Goal: Task Accomplishment & Management: Use online tool/utility

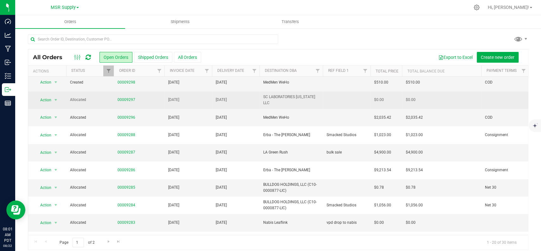
scroll to position [56, 0]
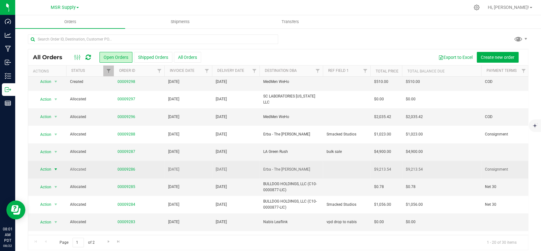
click at [56, 170] on span "select" at bounding box center [55, 169] width 5 height 5
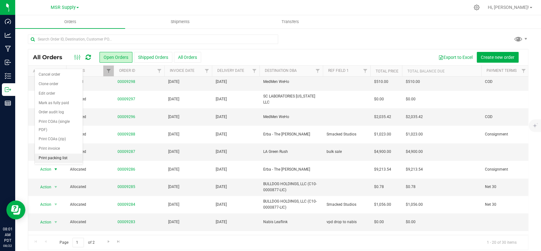
click at [56, 159] on li "Print packing list" at bounding box center [59, 159] width 48 height 10
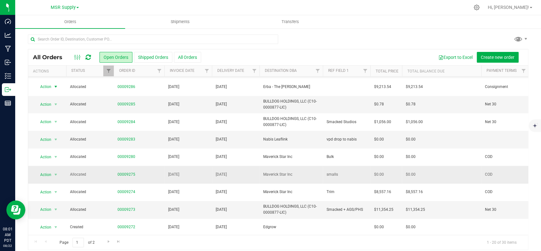
scroll to position [138, 0]
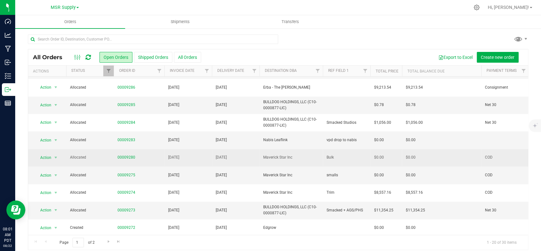
click at [208, 157] on td "[DATE]" at bounding box center [188, 157] width 48 height 17
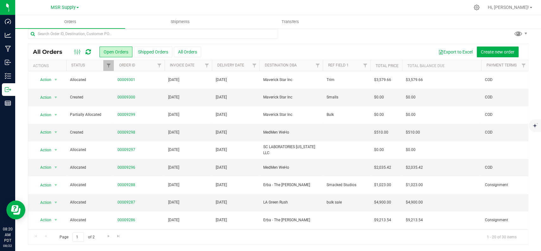
scroll to position [0, 0]
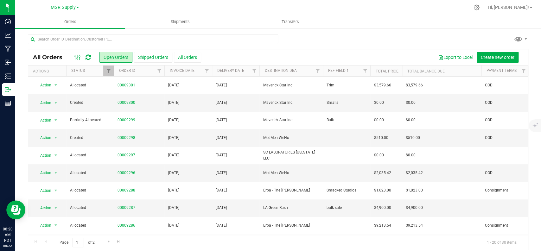
click at [87, 58] on icon at bounding box center [88, 57] width 5 height 6
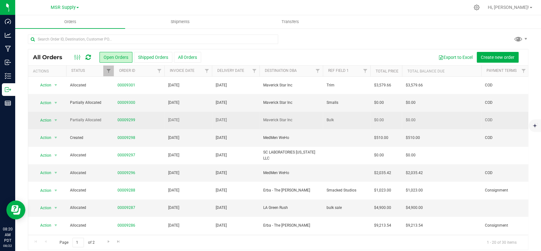
scroll to position [26, 0]
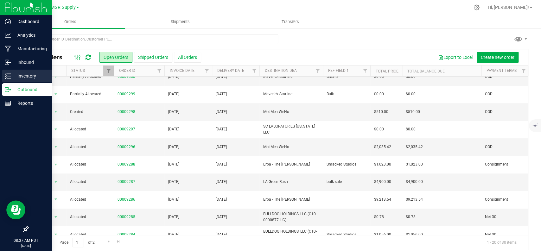
click at [22, 76] on p "Inventory" at bounding box center [30, 76] width 38 height 8
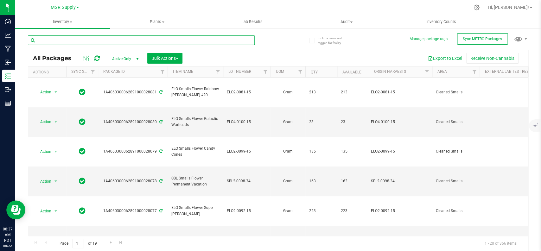
click at [85, 40] on input "text" at bounding box center [141, 40] width 227 height 10
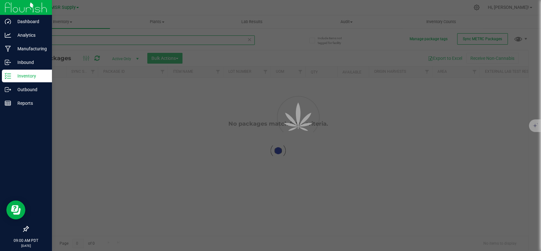
type input "25299"
click at [6, 89] on icon at bounding box center [8, 90] width 6 height 6
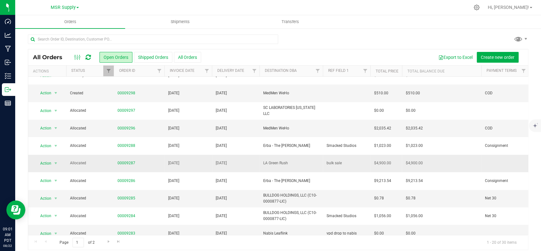
scroll to position [52, 0]
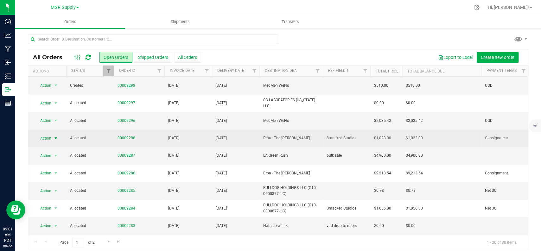
click at [52, 139] on span "Action" at bounding box center [47, 138] width 25 height 9
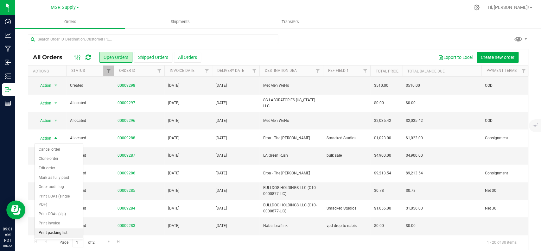
click at [66, 236] on li "Print packing list" at bounding box center [59, 233] width 48 height 10
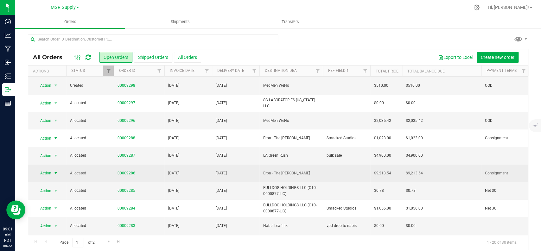
click at [53, 177] on span "select" at bounding box center [56, 173] width 8 height 9
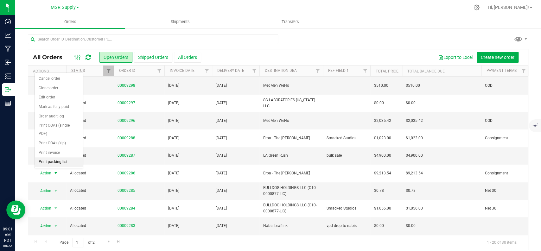
click at [58, 166] on li "Print packing list" at bounding box center [59, 163] width 48 height 10
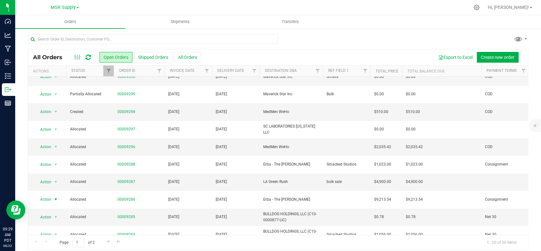
scroll to position [0, 0]
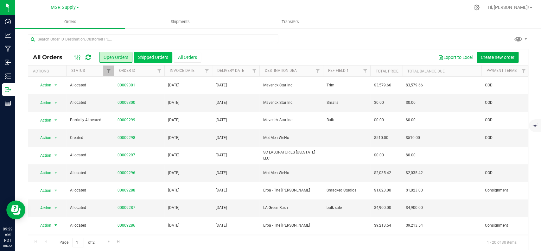
click at [157, 58] on button "Shipped Orders" at bounding box center [153, 57] width 38 height 11
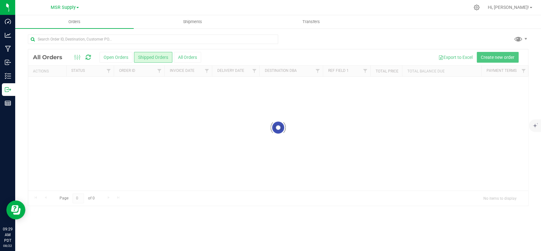
click at [188, 56] on div at bounding box center [278, 127] width 500 height 157
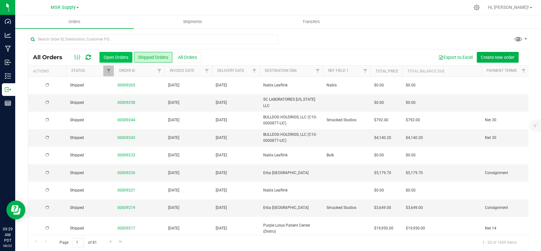
click at [128, 57] on button "Open Orders" at bounding box center [116, 57] width 33 height 11
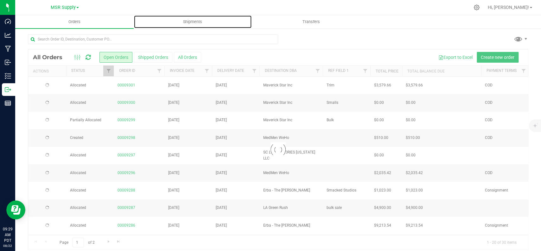
click at [196, 21] on span "Shipments" at bounding box center [193, 22] width 36 height 6
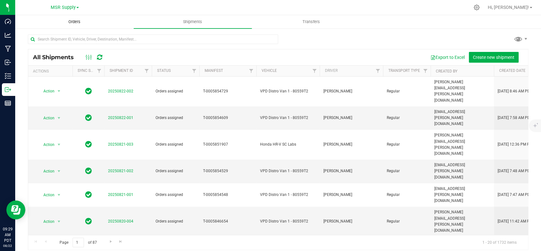
click at [87, 21] on span "Orders" at bounding box center [74, 22] width 29 height 6
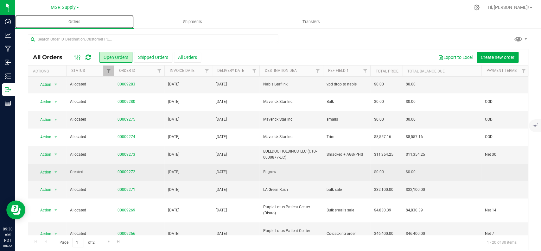
scroll to position [6, 0]
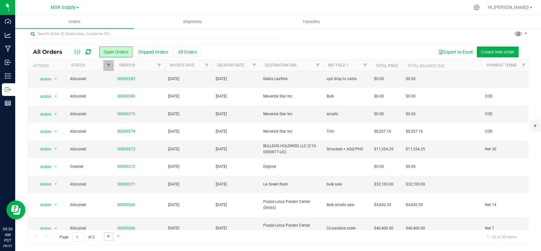
click at [109, 238] on span "Go to the next page" at bounding box center [108, 236] width 5 height 5
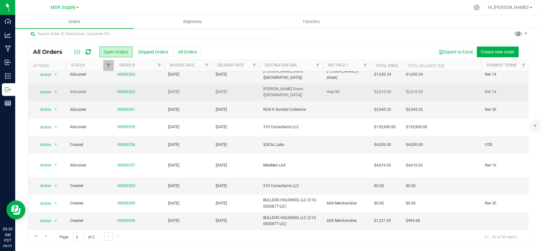
scroll to position [0, 0]
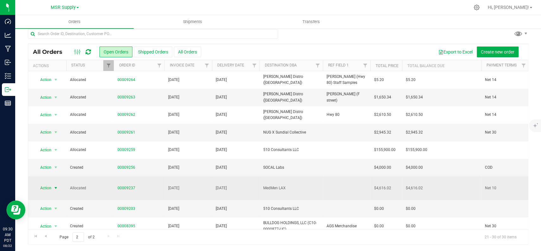
click at [55, 187] on span "select" at bounding box center [55, 188] width 5 height 5
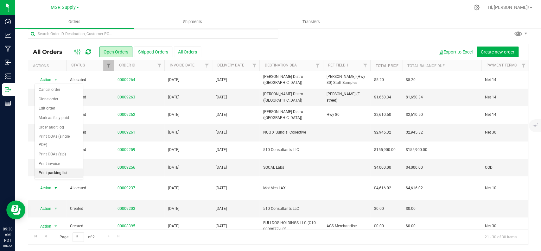
click at [59, 178] on li "Print packing list" at bounding box center [59, 174] width 48 height 10
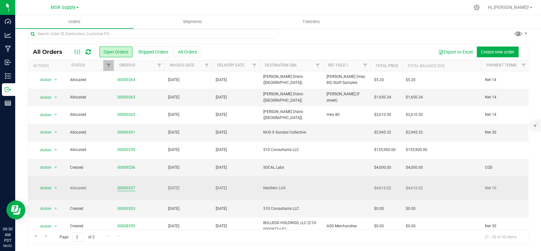
click at [127, 187] on link "00009237" at bounding box center [127, 188] width 18 height 6
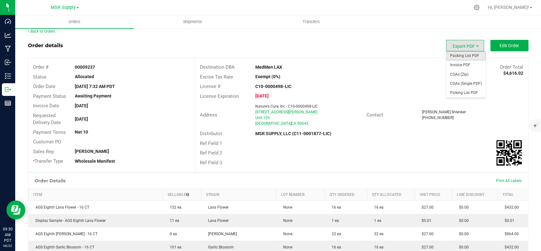
click at [469, 58] on span "Packing List PDF" at bounding box center [466, 55] width 39 height 9
